Goal: Information Seeking & Learning: Learn about a topic

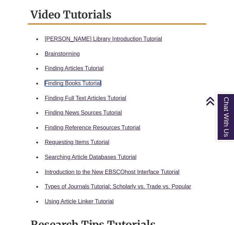
scroll to position [350, 0]
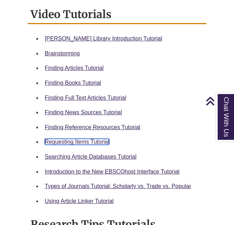
click at [76, 139] on link "Requesting Items Tutorial" at bounding box center [77, 142] width 64 height 6
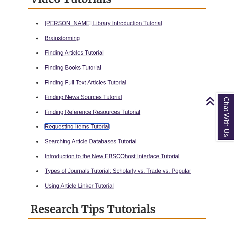
scroll to position [368, 0]
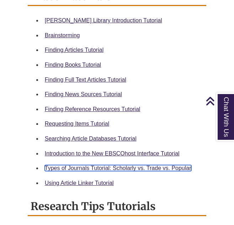
click at [116, 165] on link "Types of Journals Tutorial: Scholarly vs. Trade vs. Popular" at bounding box center [118, 168] width 146 height 6
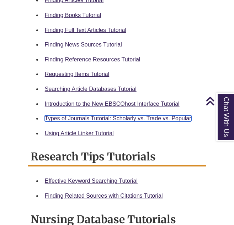
scroll to position [416, 0]
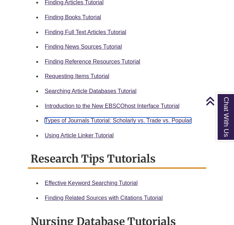
click at [106, 118] on link "Types of Journals Tutorial: Scholarly vs. Trade vs. Popular" at bounding box center [118, 121] width 146 height 6
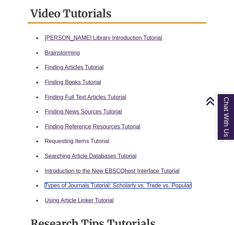
scroll to position [350, 0]
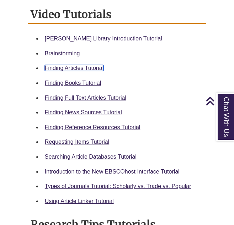
click at [81, 65] on link "Finding Articles Tutorial" at bounding box center [74, 68] width 59 height 6
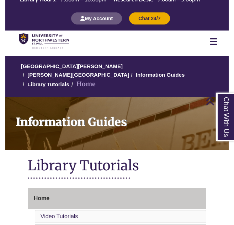
scroll to position [0, 0]
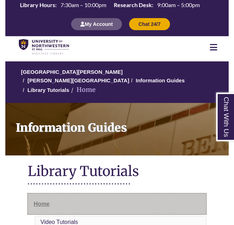
click at [43, 201] on span "Home" at bounding box center [42, 204] width 16 height 6
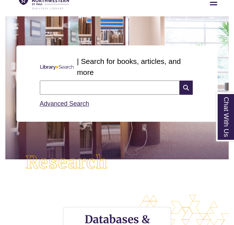
scroll to position [41, 0]
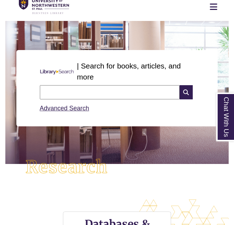
click at [108, 91] on input "text" at bounding box center [110, 92] width 140 height 14
click at [63, 94] on input "**********" at bounding box center [110, 92] width 140 height 14
click at [45, 91] on input "**********" at bounding box center [110, 92] width 140 height 14
click at [118, 92] on input "**********" at bounding box center [110, 92] width 140 height 14
type input "**********"
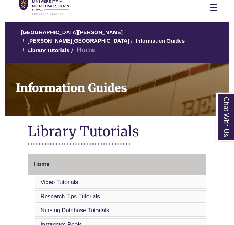
scroll to position [36, 0]
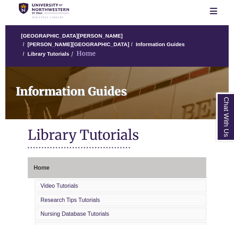
click at [214, 16] on nav "Resources Find Resources Library Search Databases & Articles Interlibrary Loan …" at bounding box center [116, 11] width 223 height 22
click at [213, 11] on icon at bounding box center [213, 11] width 7 height 9
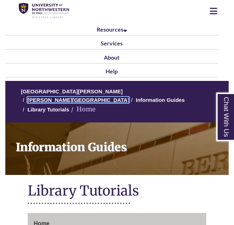
click at [129, 97] on link "[PERSON_NAME][GEOGRAPHIC_DATA]" at bounding box center [78, 100] width 102 height 6
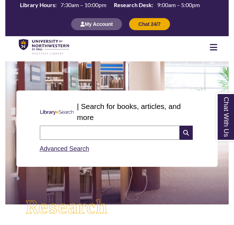
scroll to position [126, 0]
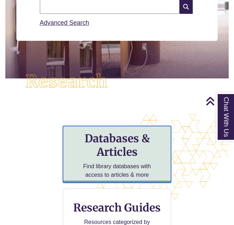
click at [108, 151] on h3 "Databases & Articles" at bounding box center [117, 145] width 96 height 27
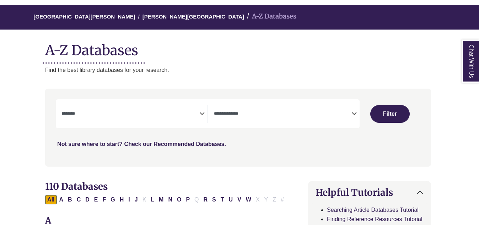
scroll to position [65, 1]
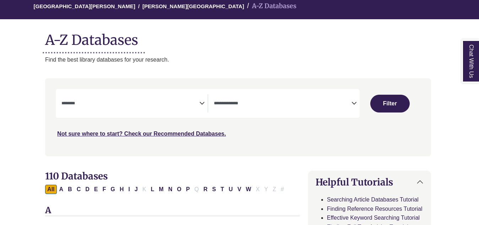
click at [192, 101] on textarea "Search" at bounding box center [131, 104] width 138 height 6
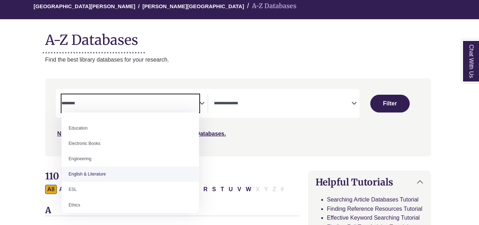
scroll to position [182, 0]
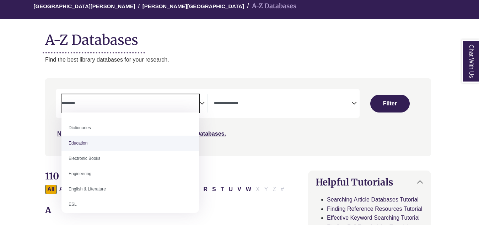
select select "*****"
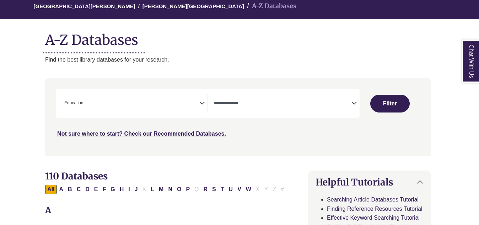
click at [203, 106] on icon "Search filters" at bounding box center [201, 102] width 5 height 11
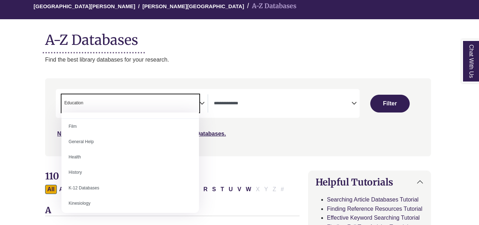
scroll to position [292, 0]
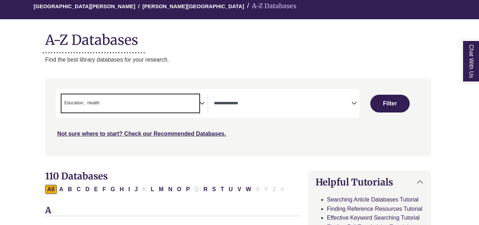
click at [201, 104] on icon "Search filters" at bounding box center [201, 102] width 5 height 11
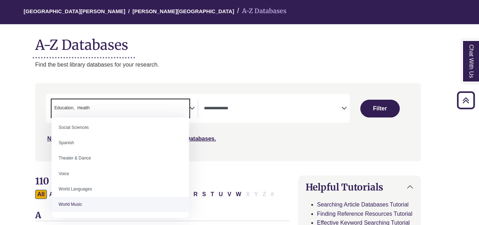
scroll to position [60, 11]
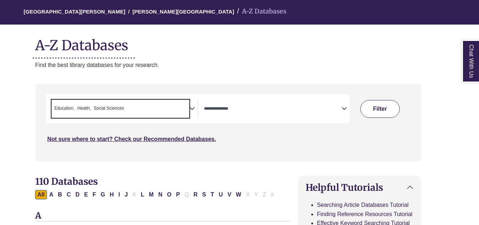
click at [235, 114] on button "Filter" at bounding box center [380, 109] width 39 height 18
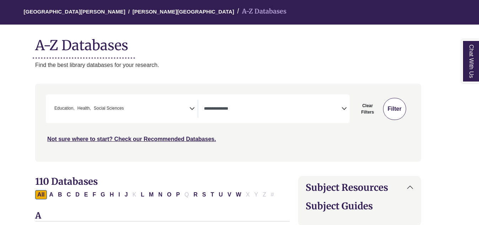
select select "Database Types Filter"
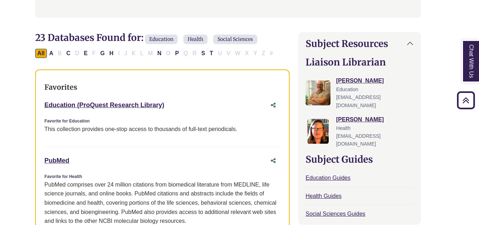
scroll to position [0, 11]
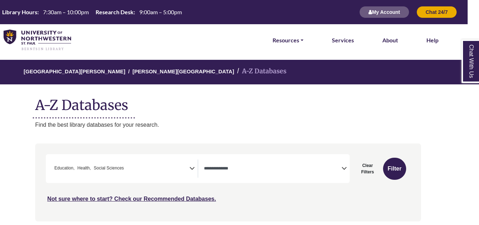
click at [224, 207] on div "Search filters" at bounding box center [228, 182] width 378 height 72
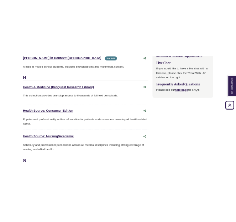
scroll to position [1081, 0]
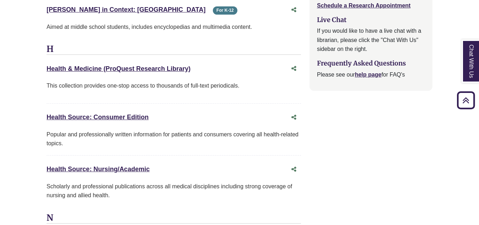
click at [218, 23] on p "Aimed at middle school students, includes encyclopedias and multimedia content." at bounding box center [174, 26] width 255 height 9
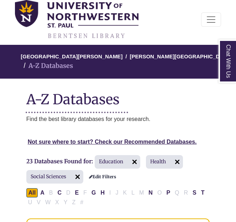
scroll to position [41, 0]
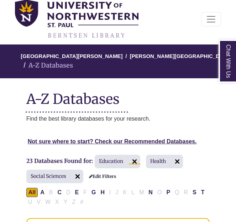
click at [131, 156] on img at bounding box center [134, 161] width 11 height 11
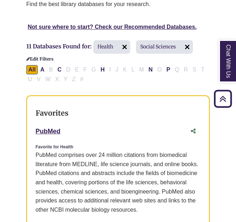
scroll to position [154, 0]
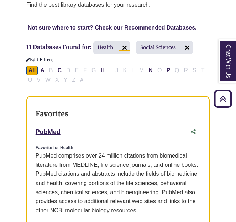
click at [123, 42] on img at bounding box center [124, 47] width 11 height 11
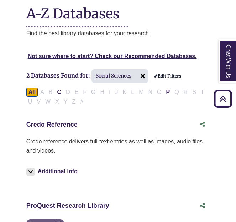
scroll to position [124, 0]
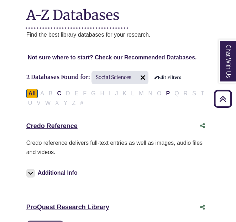
click at [119, 71] on span "Social Sciences" at bounding box center [119, 78] width 57 height 14
click at [163, 75] on link "Edit Filters" at bounding box center [167, 77] width 27 height 5
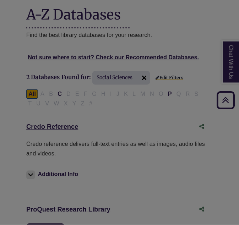
scroll to position [125, 0]
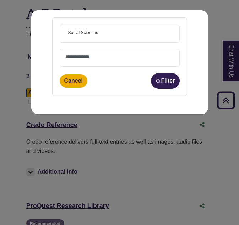
click at [112, 33] on span "× Social Sciences" at bounding box center [119, 33] width 109 height 17
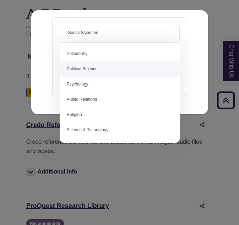
scroll to position [555, 0]
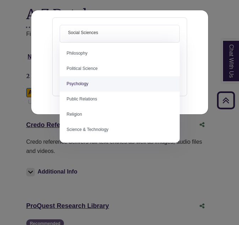
select select "*****"
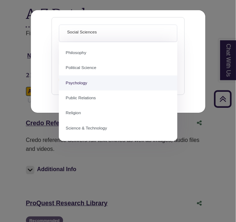
scroll to position [90, 0]
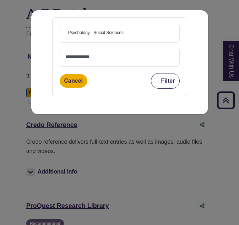
click at [166, 81] on button "Filter" at bounding box center [165, 81] width 28 height 16
select select "Database Types Filter"
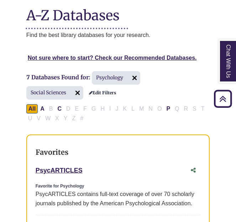
scroll to position [124, 0]
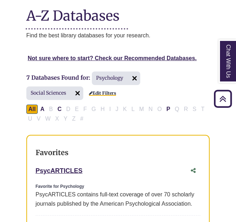
click at [105, 91] on link "Edit Filters" at bounding box center [102, 93] width 27 height 5
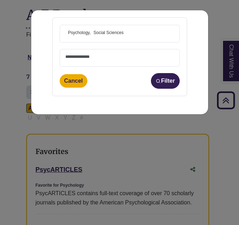
click at [131, 37] on span "× Psychology × Social Sciences" at bounding box center [119, 33] width 109 height 17
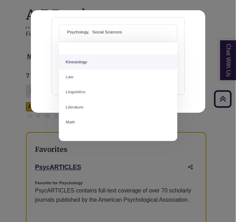
scroll to position [393, 0]
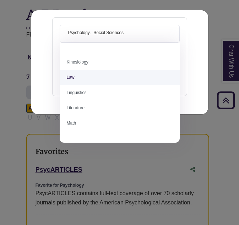
select select "******"
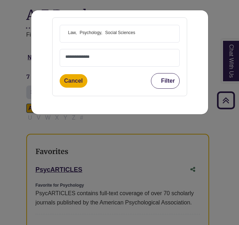
click at [161, 82] on button "Filter" at bounding box center [165, 81] width 28 height 16
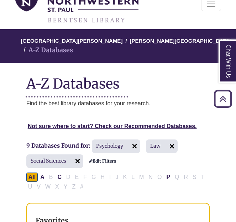
scroll to position [55, 0]
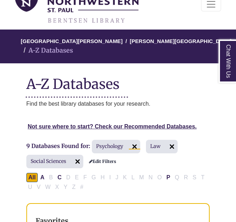
click at [134, 141] on img at bounding box center [134, 146] width 11 height 11
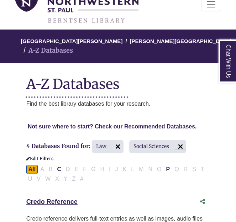
click at [178, 141] on img at bounding box center [180, 146] width 11 height 11
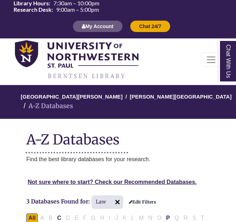
click at [148, 195] on h2 "3 Databases Found for: Law Edit Filters" at bounding box center [90, 202] width 129 height 15
click at [141, 199] on link "Edit Filters" at bounding box center [142, 201] width 27 height 5
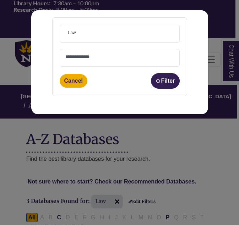
click at [123, 39] on span "× Law" at bounding box center [119, 33] width 109 height 17
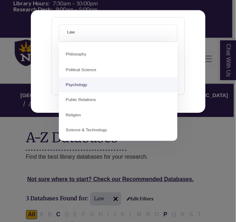
scroll to position [539, 0]
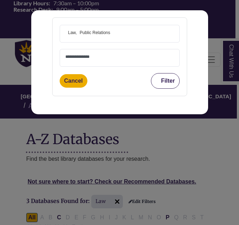
click at [165, 82] on button "Filter" at bounding box center [165, 81] width 28 height 16
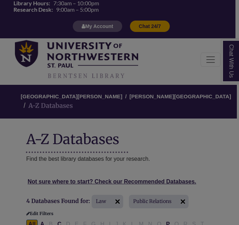
select select "Database Types Filter"
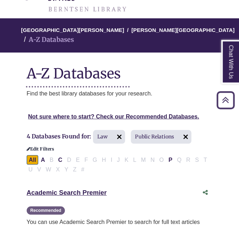
scroll to position [66, 0]
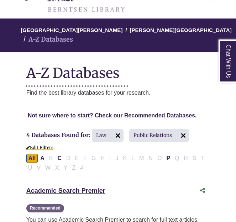
click at [43, 145] on link "Edit Filters" at bounding box center [39, 147] width 27 height 5
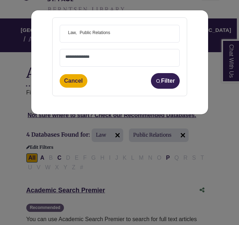
click at [135, 33] on span "× Law × Public Relations" at bounding box center [119, 33] width 109 height 17
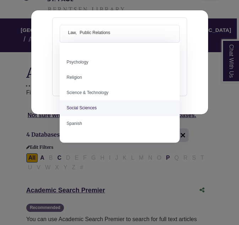
scroll to position [617, 0]
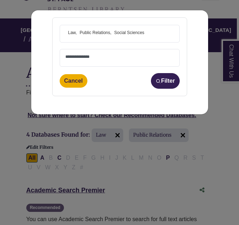
click at [164, 31] on span "× Law × Public Relations × Social Sciences" at bounding box center [119, 33] width 109 height 17
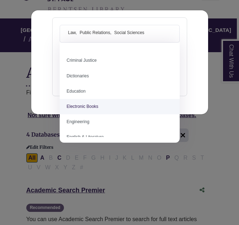
scroll to position [219, 0]
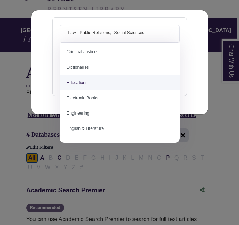
select select "*****"
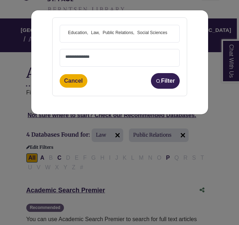
click at [171, 31] on span at bounding box center [170, 33] width 3 height 6
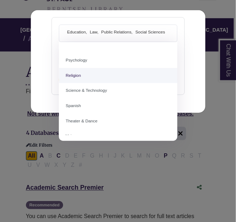
scroll to position [563, 0]
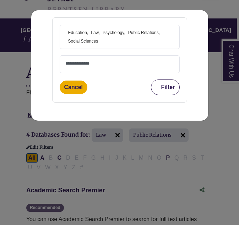
click at [165, 86] on button "Filter" at bounding box center [165, 88] width 28 height 16
select select "Database Types Filter"
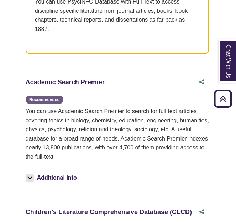
scroll to position [520, 1]
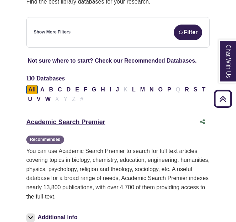
scroll to position [160, 0]
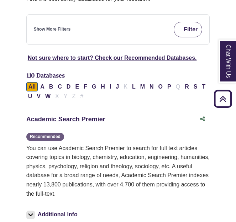
click at [181, 22] on button "Filter" at bounding box center [188, 30] width 28 height 16
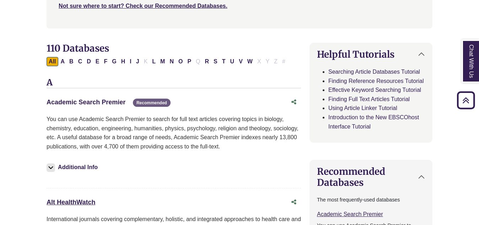
scroll to position [198, 0]
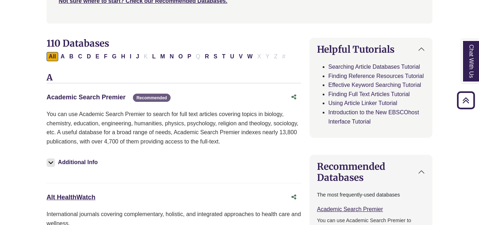
click at [70, 97] on link "Academic Search Premier This link opens in a new window" at bounding box center [86, 97] width 79 height 7
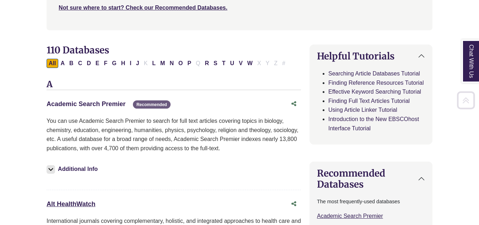
scroll to position [191, 0]
click at [95, 103] on link "Academic Search Premier This link opens in a new window" at bounding box center [86, 103] width 79 height 7
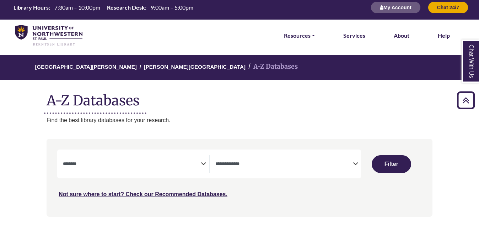
scroll to position [0, 0]
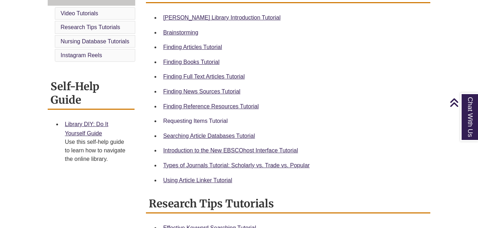
scroll to position [216, 0]
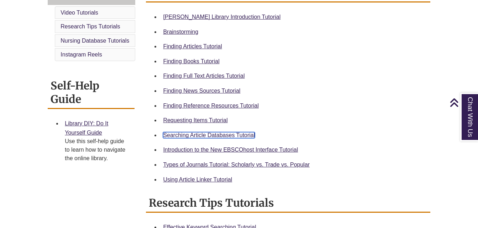
click at [177, 133] on link "Searching Article Databases Tutorial" at bounding box center [209, 135] width 92 height 6
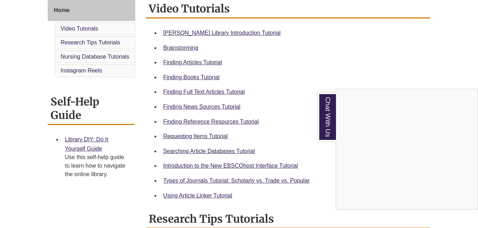
scroll to position [199, 0]
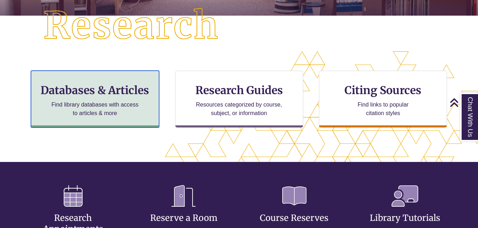
click at [111, 98] on div "Databases & Articles Find library databases with access to articles & more" at bounding box center [95, 99] width 128 height 57
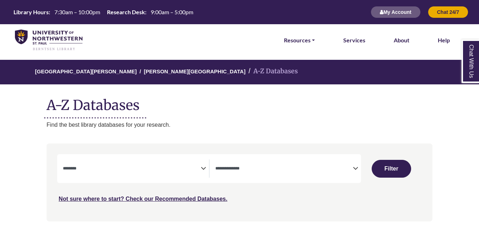
select select "Database Subject Filter"
select select "Database Types Filter"
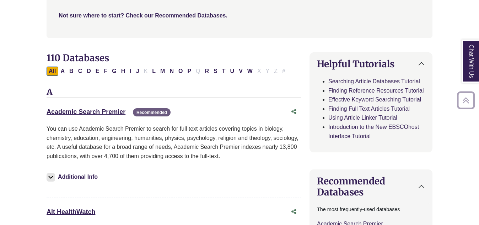
scroll to position [184, 0]
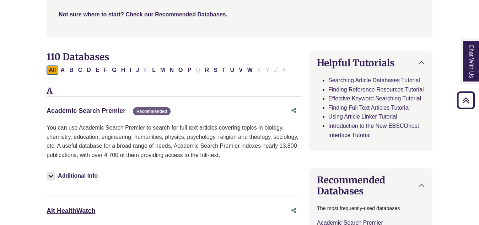
click at [60, 112] on link "Academic Search Premier This link opens in a new window" at bounding box center [86, 110] width 79 height 7
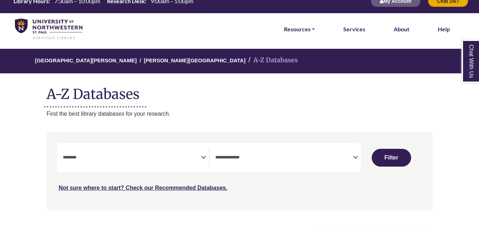
scroll to position [0, 0]
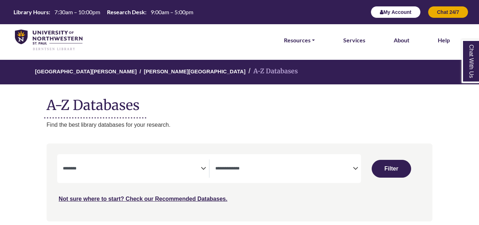
click at [389, 14] on button "My Account" at bounding box center [396, 12] width 50 height 12
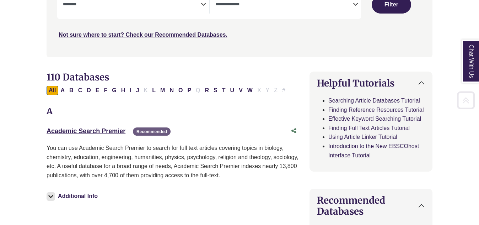
scroll to position [172, 0]
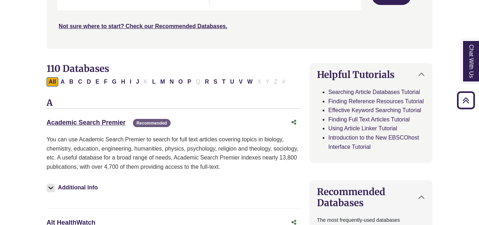
click at [50, 187] on img at bounding box center [51, 187] width 9 height 9
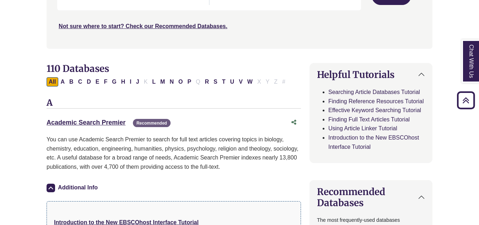
click at [50, 187] on img at bounding box center [51, 187] width 9 height 9
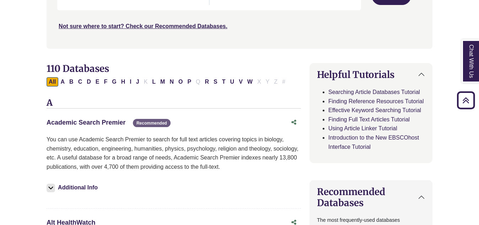
click at [104, 121] on link "Academic Search Premier This link opens in a new window" at bounding box center [86, 122] width 79 height 7
click at [103, 122] on link "Academic Search Premier This link opens in a new window" at bounding box center [86, 122] width 79 height 7
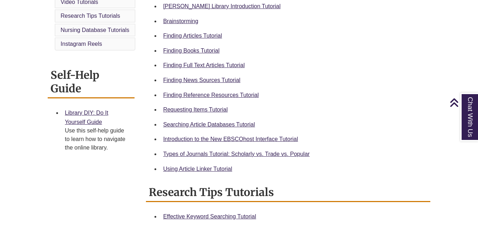
scroll to position [226, 0]
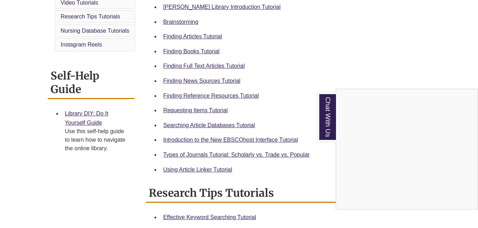
click at [185, 127] on div "Chat With Us" at bounding box center [239, 114] width 478 height 228
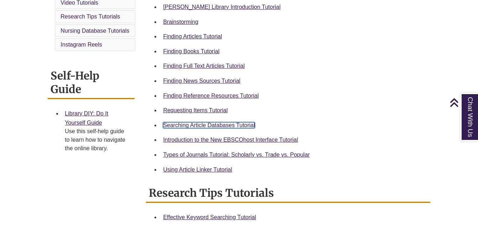
click at [185, 126] on link "Searching Article Databases Tutorial" at bounding box center [209, 125] width 92 height 6
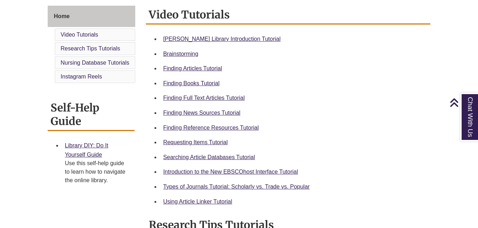
scroll to position [194, 0]
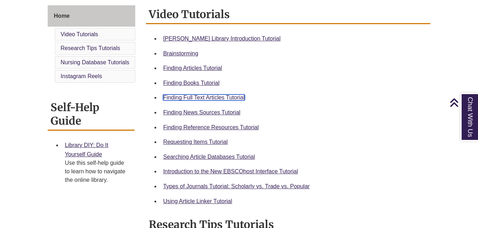
click at [223, 96] on link "Finding Full Text Articles Tutorial" at bounding box center [203, 98] width 81 height 6
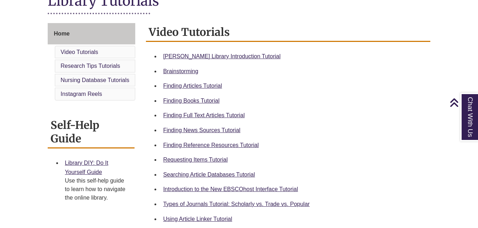
scroll to position [200, 0]
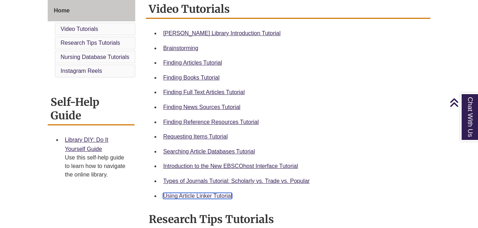
click at [193, 196] on link "Using Article Linker Tutorial" at bounding box center [197, 196] width 69 height 6
